Goal: Find specific page/section: Find specific page/section

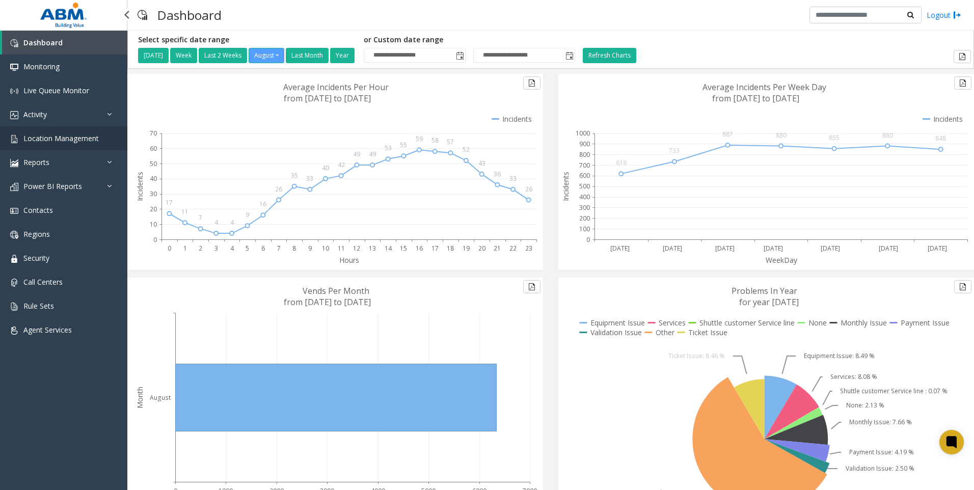
click at [69, 143] on span "Location Management" at bounding box center [60, 139] width 75 height 10
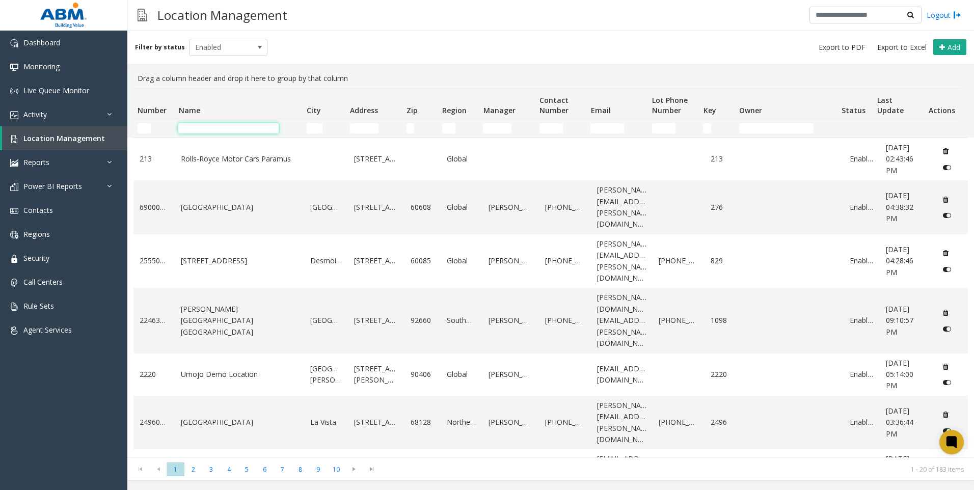
drag, startPoint x: 214, startPoint y: 128, endPoint x: 218, endPoint y: 132, distance: 5.8
click at [216, 130] on input "Name Filter" at bounding box center [228, 128] width 100 height 10
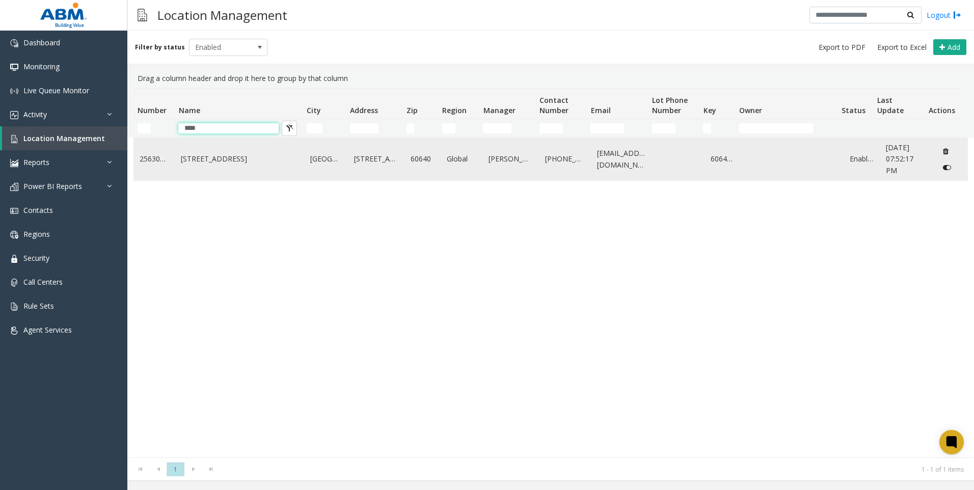
type input "****"
click at [263, 164] on link "[STREET_ADDRESS]" at bounding box center [239, 158] width 117 height 11
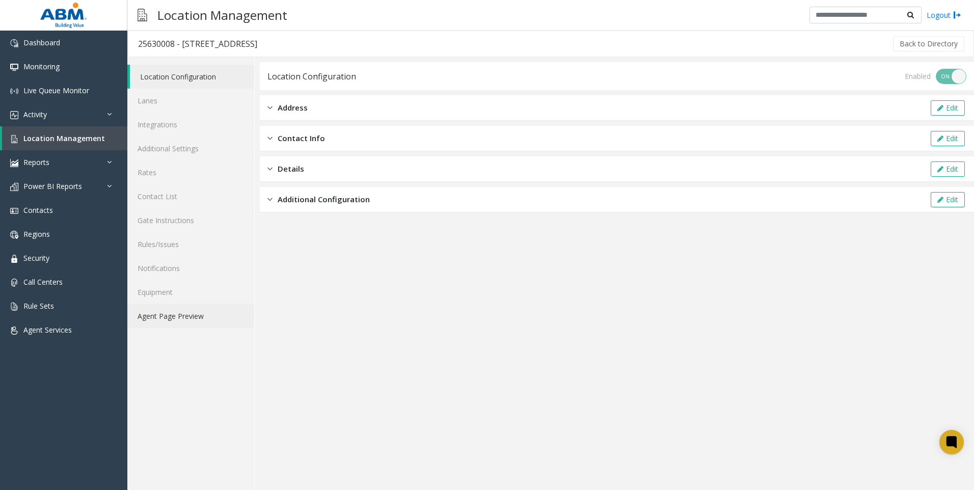
click at [171, 320] on link "Agent Page Preview" at bounding box center [190, 316] width 127 height 24
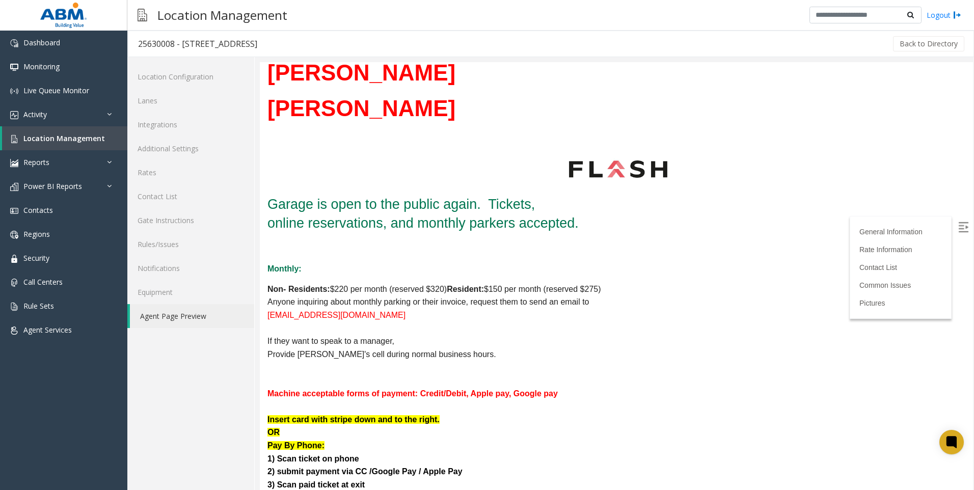
scroll to position [204, 0]
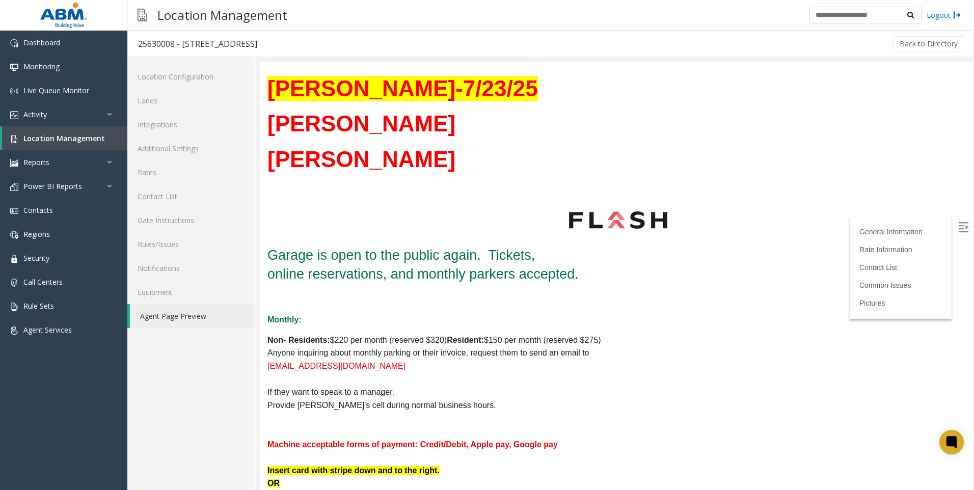
click at [410, 341] on p "Non- Residents: $220 per month (reserved $320) Resident: $150 per month (reserv…" at bounding box center [468, 340] width 401 height 13
click at [328, 340] on b "Non- Residents:" at bounding box center [299, 340] width 63 height 9
drag, startPoint x: 328, startPoint y: 340, endPoint x: 352, endPoint y: 341, distance: 24.0
click at [352, 341] on p "Non- Residents: $220 per month (reserved $320) Resident: $150 per month (reserv…" at bounding box center [468, 340] width 401 height 13
drag, startPoint x: 348, startPoint y: 339, endPoint x: 336, endPoint y: 340, distance: 11.8
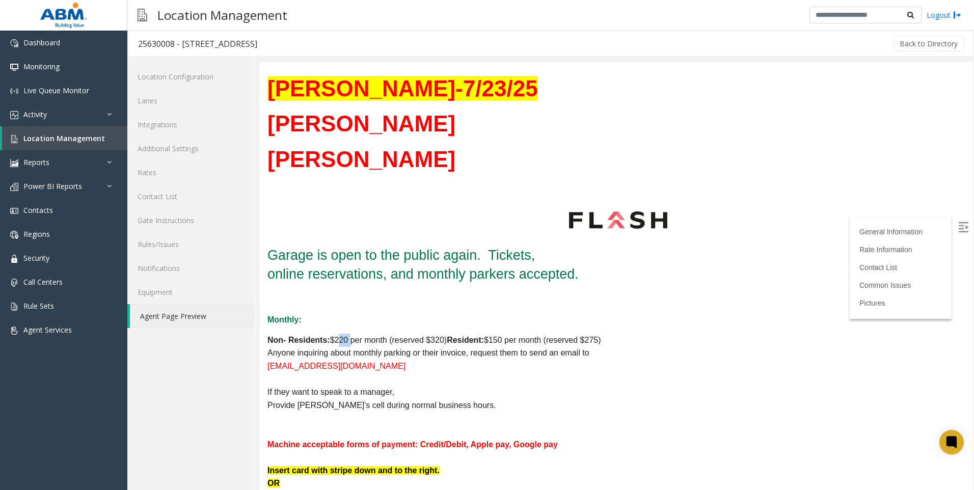
click at [336, 340] on p "Non- Residents: $220 per month (reserved $320) Resident: $150 per month (reserv…" at bounding box center [468, 340] width 401 height 13
drag, startPoint x: 336, startPoint y: 340, endPoint x: 401, endPoint y: 349, distance: 65.8
click at [406, 348] on p "Anyone inquiring about monthly parking or their invoice, request them to send a…" at bounding box center [468, 353] width 401 height 13
drag, startPoint x: 454, startPoint y: 341, endPoint x: 497, endPoint y: 342, distance: 43.8
click at [497, 342] on p "Non- Residents: $220 per month (reserved $320) Resident: $150 per month (reserv…" at bounding box center [468, 340] width 401 height 13
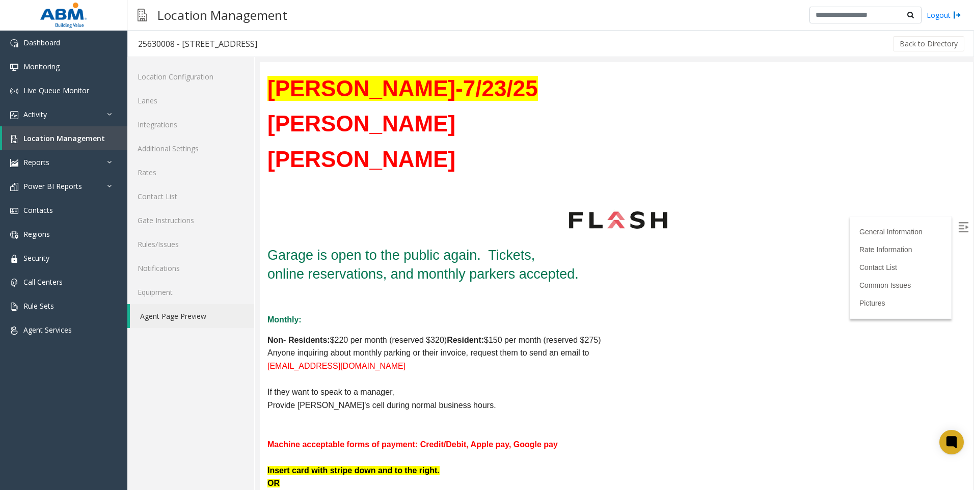
drag, startPoint x: 497, startPoint y: 342, endPoint x: 517, endPoint y: 341, distance: 19.9
click at [517, 341] on p "Non- Residents: $220 per month (reserved $320) Resident: $150 per month (reserv…" at bounding box center [468, 340] width 401 height 13
click at [494, 335] on p "Non- Residents: $220 per month (reserved $320) Resident: $150 per month (reserv…" at bounding box center [468, 340] width 401 height 13
drag, startPoint x: 494, startPoint y: 335, endPoint x: 620, endPoint y: 364, distance: 129.2
click at [620, 364] on p "[EMAIL_ADDRESS][DOMAIN_NAME]" at bounding box center [468, 366] width 401 height 13
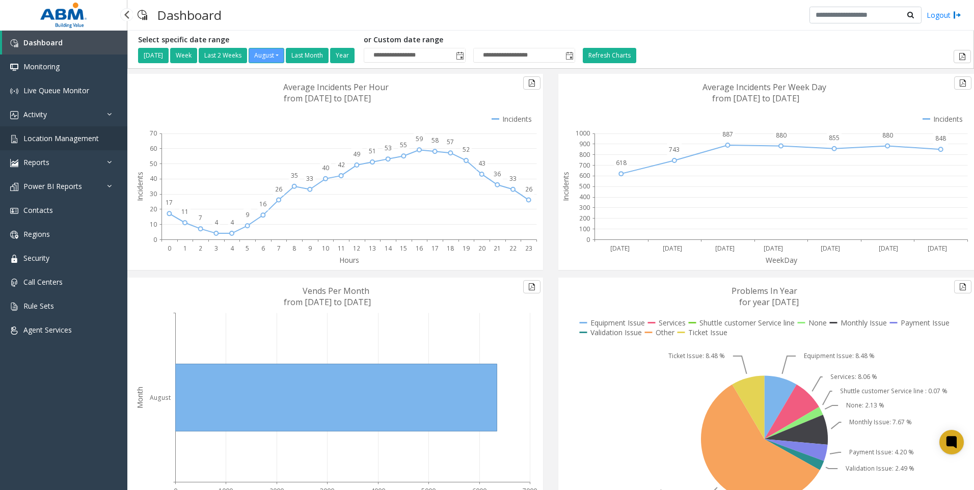
click at [60, 137] on span "Location Management" at bounding box center [60, 139] width 75 height 10
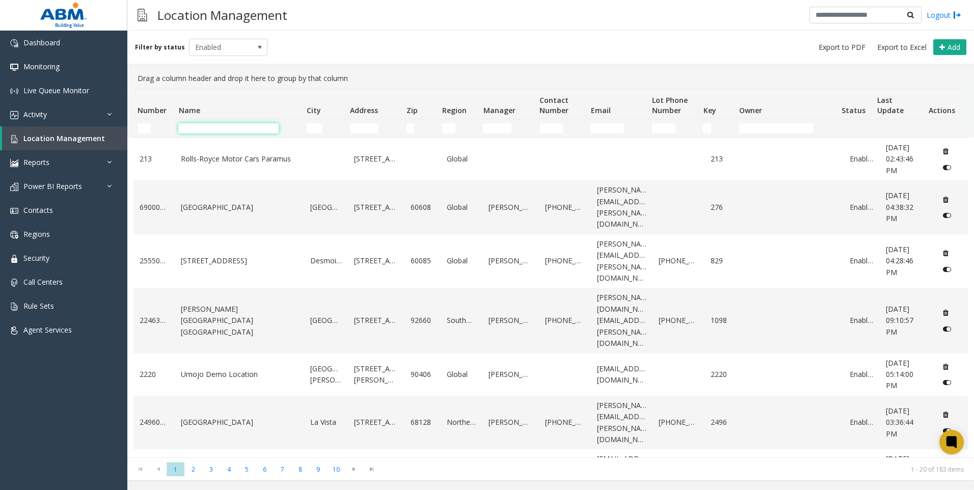
click at [208, 132] on input "Name Filter" at bounding box center [228, 128] width 100 height 10
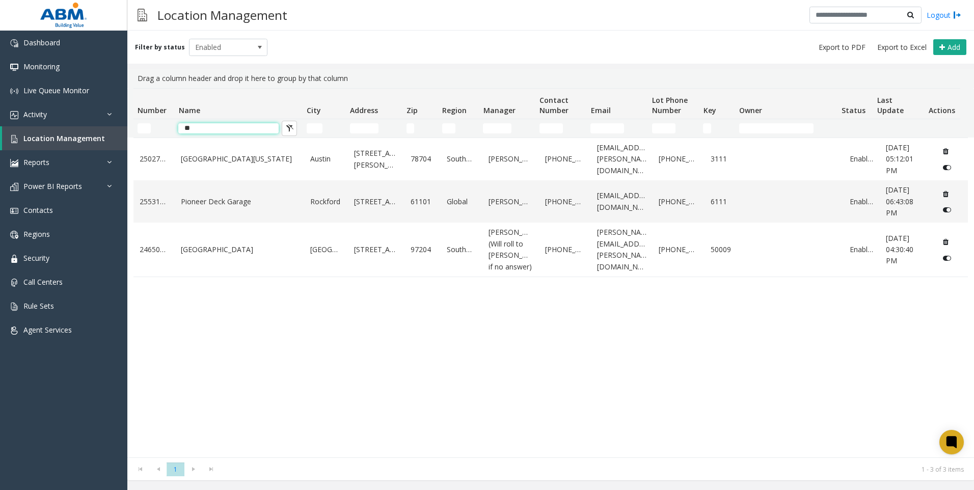
type input "*"
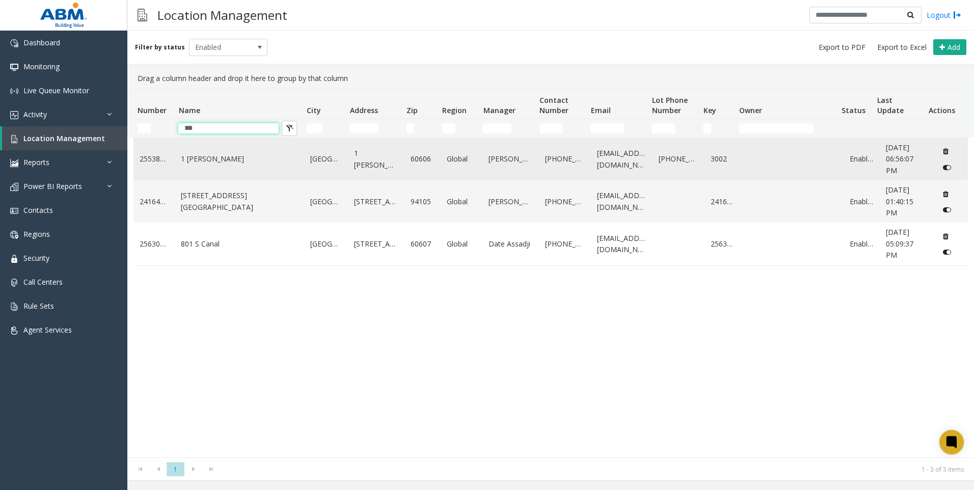
type input "***"
click at [241, 157] on link "1 [PERSON_NAME]" at bounding box center [239, 158] width 117 height 11
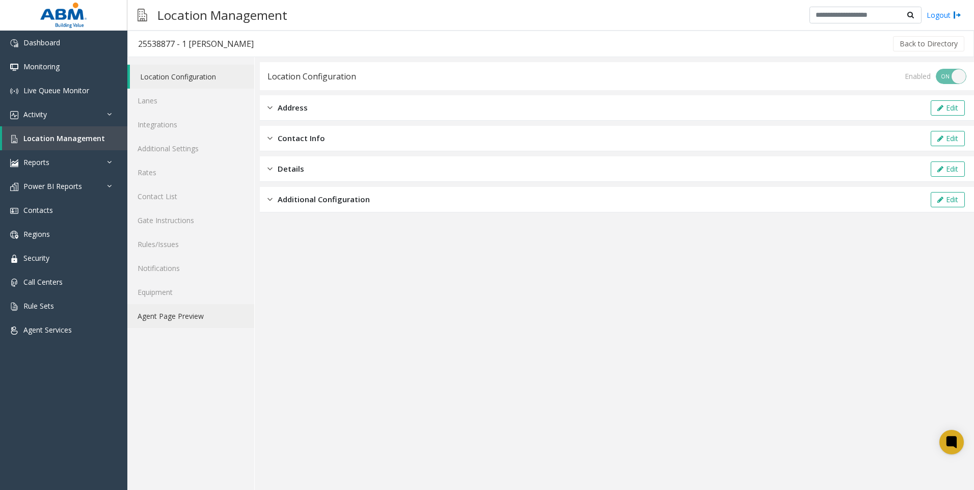
click at [175, 320] on link "Agent Page Preview" at bounding box center [190, 316] width 127 height 24
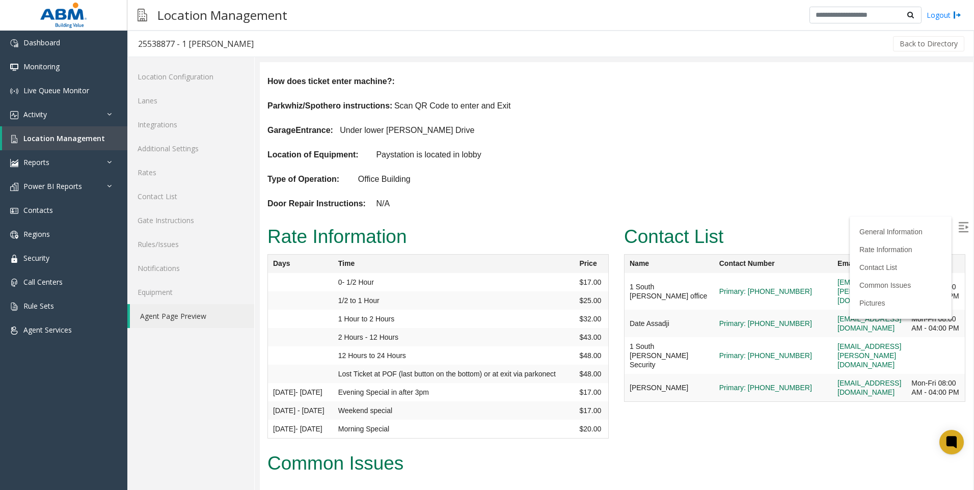
scroll to position [102, 0]
